Goal: Information Seeking & Learning: Learn about a topic

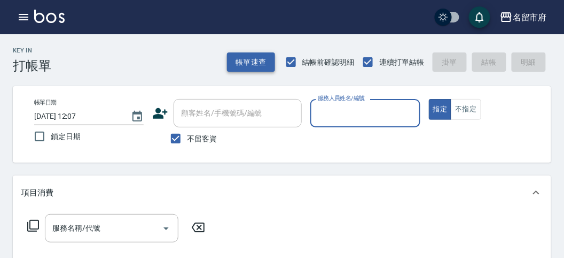
click at [250, 55] on button "帳單速查" at bounding box center [251, 62] width 48 height 20
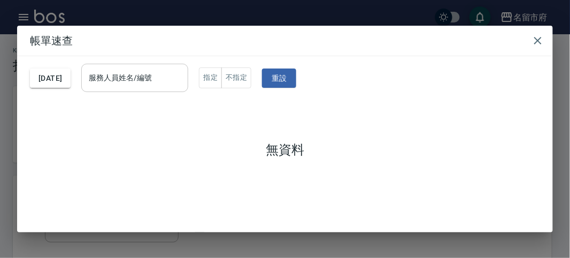
click at [161, 83] on input "服務人員姓名/編號" at bounding box center [134, 77] width 97 height 19
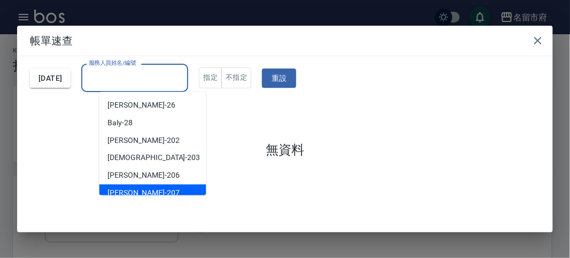
click at [173, 186] on div "[PERSON_NAME] -207" at bounding box center [152, 193] width 107 height 18
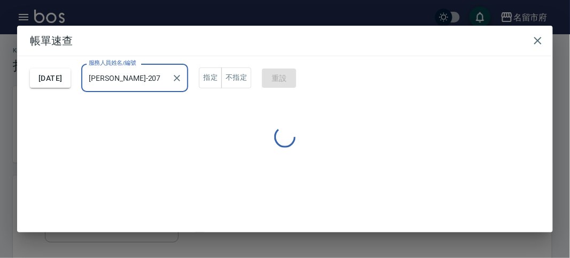
type input "[PERSON_NAME]-207"
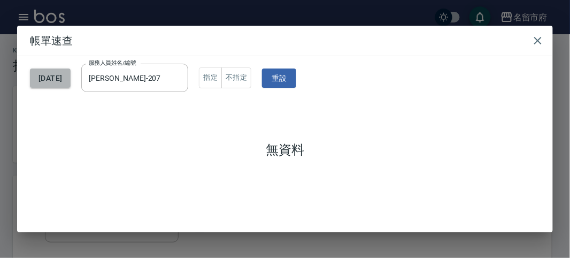
click at [71, 84] on button "[DATE]" at bounding box center [50, 78] width 41 height 20
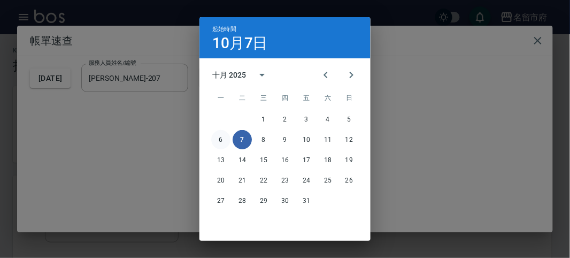
click at [223, 139] on button "6" at bounding box center [220, 139] width 19 height 19
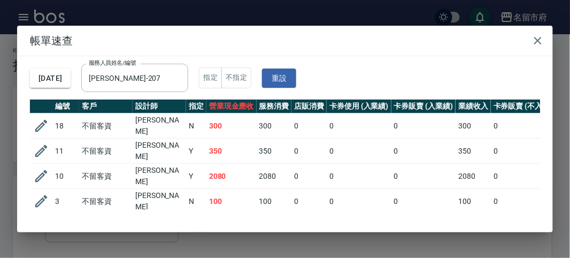
scroll to position [19, 0]
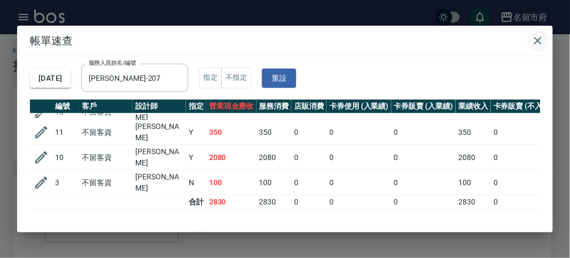
click at [537, 40] on icon "button" at bounding box center [537, 40] width 7 height 7
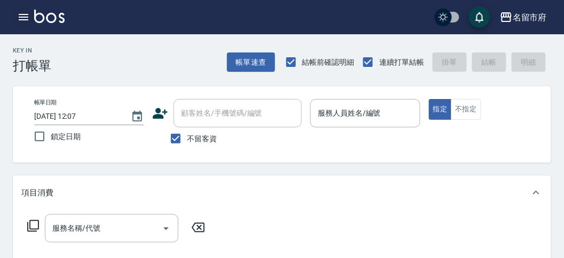
click at [17, 15] on icon "button" at bounding box center [23, 17] width 13 height 13
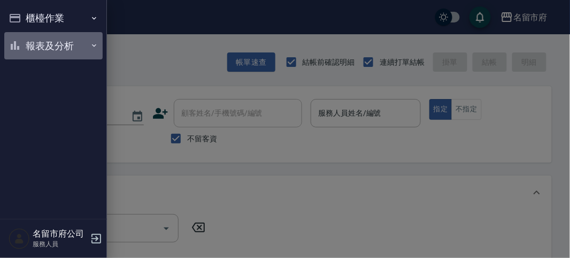
click at [34, 43] on button "報表及分析" at bounding box center [53, 46] width 98 height 28
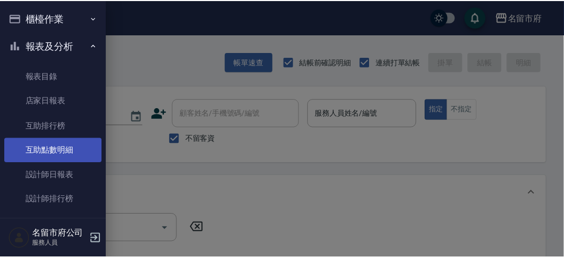
scroll to position [35, 0]
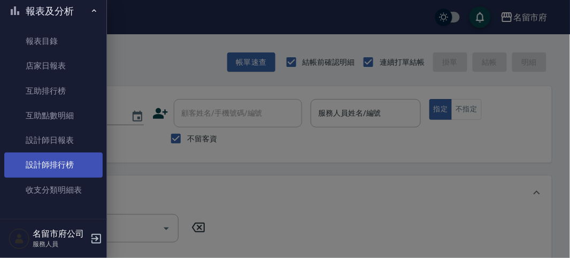
click at [78, 158] on link "設計師排行榜" at bounding box center [53, 164] width 98 height 25
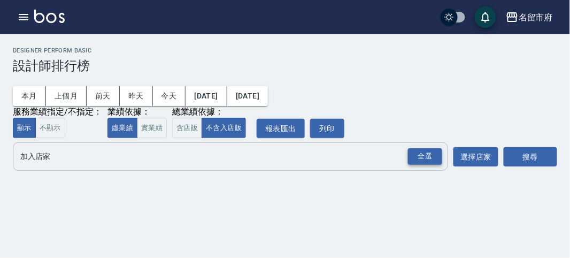
click at [424, 152] on div "全選" at bounding box center [425, 156] width 34 height 17
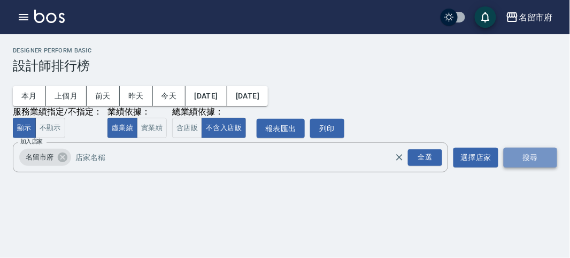
click at [538, 163] on button "搜尋" at bounding box center [529, 158] width 53 height 20
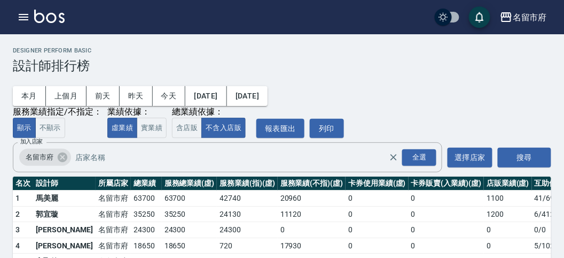
scroll to position [94, 0]
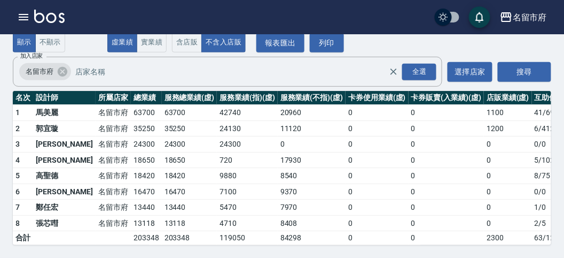
click at [45, 15] on img at bounding box center [49, 16] width 30 height 13
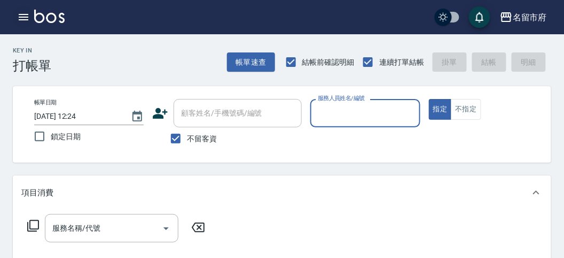
click at [26, 19] on icon "button" at bounding box center [24, 17] width 10 height 6
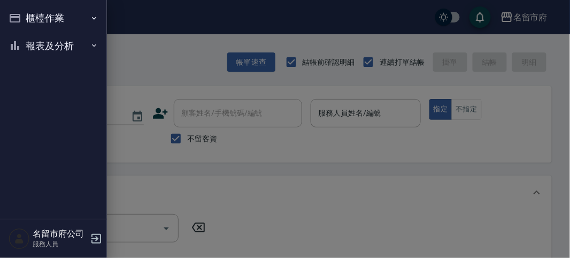
click at [61, 44] on button "報表及分析" at bounding box center [53, 46] width 98 height 28
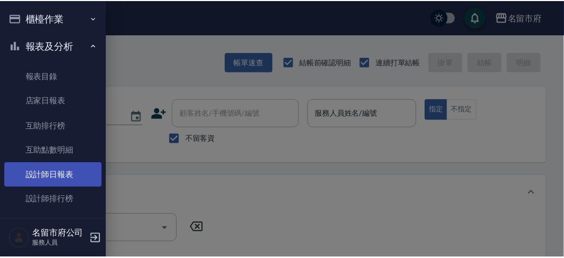
scroll to position [34, 0]
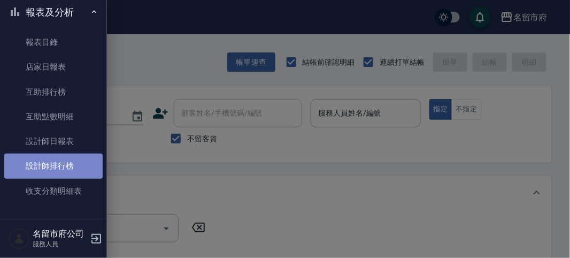
click at [72, 161] on link "設計師排行榜" at bounding box center [53, 165] width 98 height 25
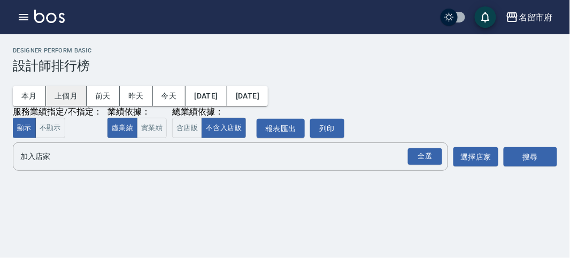
click at [68, 96] on button "上個月" at bounding box center [66, 96] width 41 height 20
click at [428, 161] on div "全選" at bounding box center [425, 156] width 34 height 17
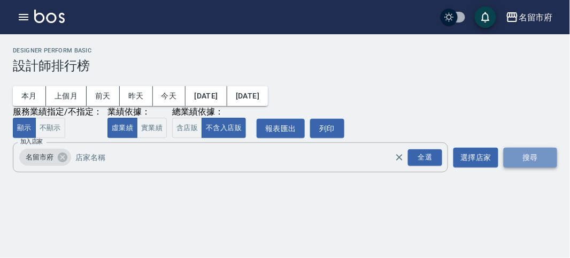
click at [522, 153] on button "搜尋" at bounding box center [529, 158] width 53 height 20
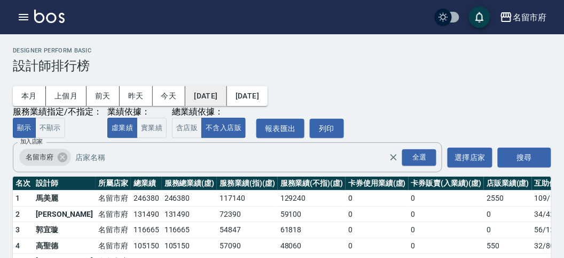
click at [209, 103] on button "[DATE]" at bounding box center [205, 96] width 41 height 20
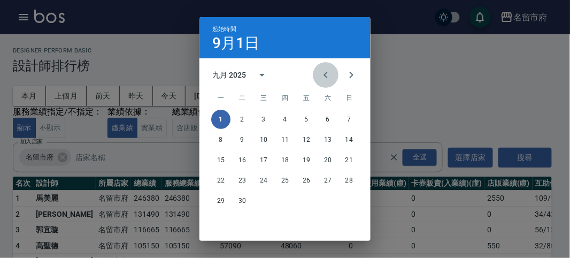
click at [322, 75] on icon "Previous month" at bounding box center [325, 74] width 13 height 13
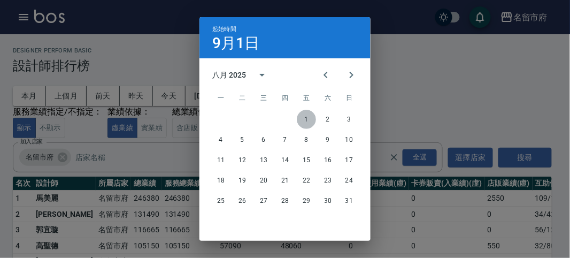
click at [299, 115] on button "1" at bounding box center [306, 119] width 19 height 19
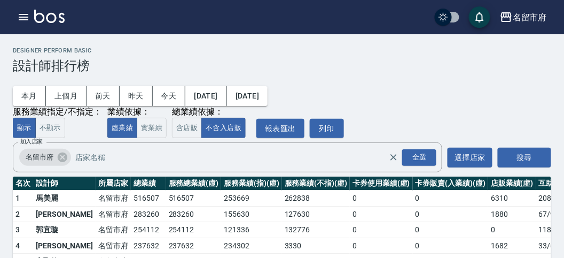
click at [268, 95] on button "[DATE]" at bounding box center [247, 96] width 41 height 20
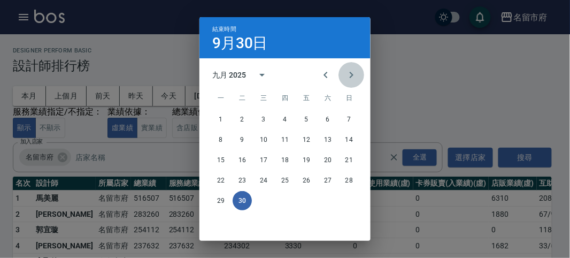
click at [350, 75] on icon "Next month" at bounding box center [352, 75] width 4 height 6
click at [314, 77] on button "Previous month" at bounding box center [326, 75] width 26 height 26
click at [320, 75] on icon "Previous month" at bounding box center [325, 74] width 13 height 13
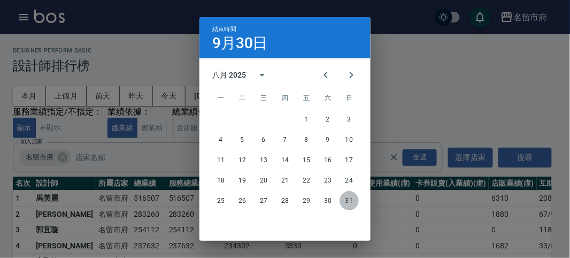
click at [346, 201] on button "31" at bounding box center [348, 200] width 19 height 19
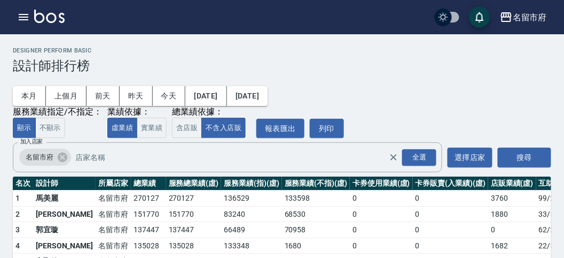
scroll to position [94, 0]
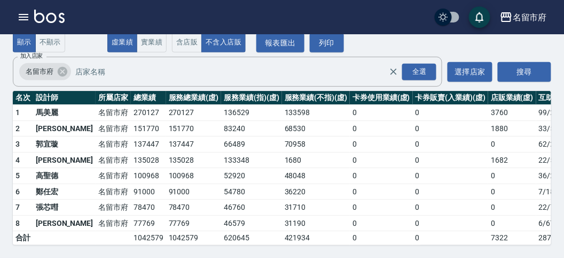
click at [57, 18] on img at bounding box center [49, 16] width 30 height 13
